Goal: Information Seeking & Learning: Understand process/instructions

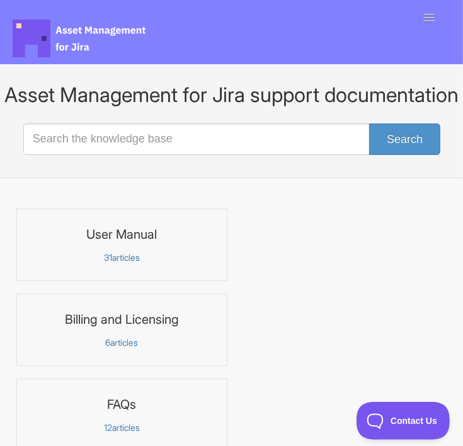
click at [126, 257] on p "31 articles" at bounding box center [122, 257] width 195 height 11
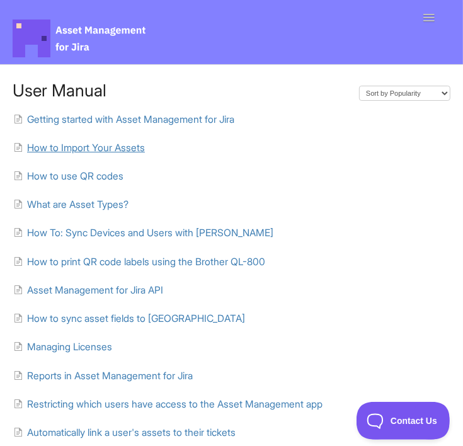
click at [98, 148] on span "How to Import Your Assets" at bounding box center [86, 148] width 118 height 12
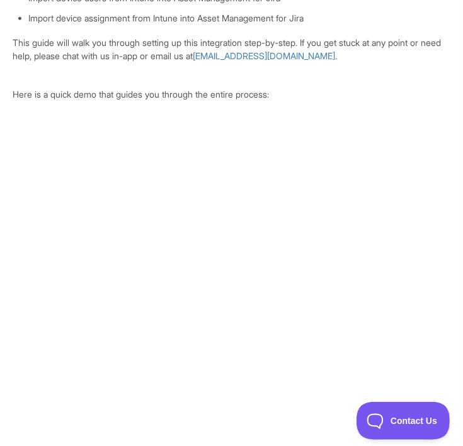
scroll to position [378, 0]
